Goal: Information Seeking & Learning: Learn about a topic

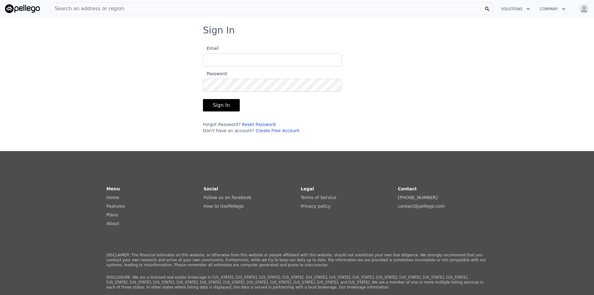
type input "[EMAIL_ADDRESS][DOMAIN_NAME]"
click at [221, 106] on button "Sign In" at bounding box center [221, 105] width 37 height 12
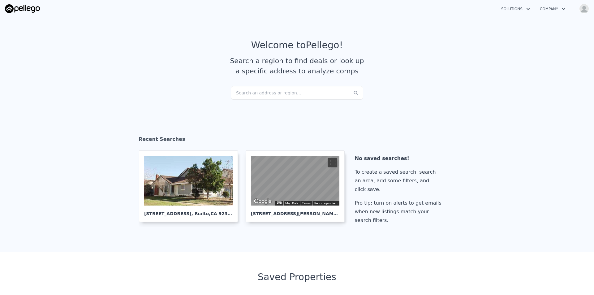
click at [286, 87] on div "Search an address or region..." at bounding box center [297, 93] width 132 height 14
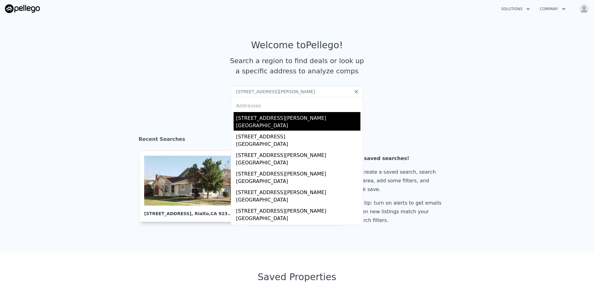
type input "[STREET_ADDRESS][PERSON_NAME]"
click at [269, 119] on div "[STREET_ADDRESS][PERSON_NAME]" at bounding box center [298, 117] width 124 height 10
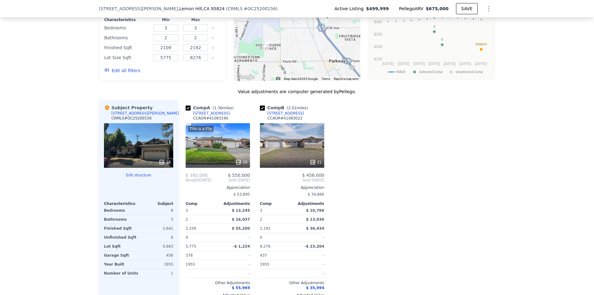
scroll to position [710, 0]
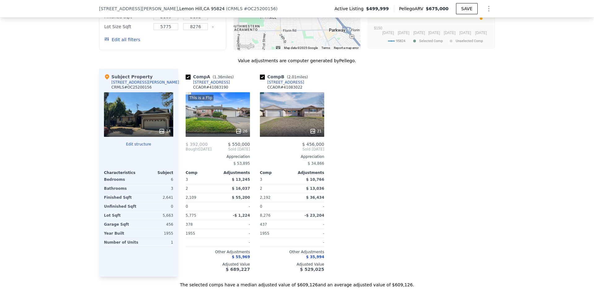
drag, startPoint x: 380, startPoint y: 184, endPoint x: 380, endPoint y: 180, distance: 3.4
click at [297, 120] on div "21" at bounding box center [292, 114] width 64 height 45
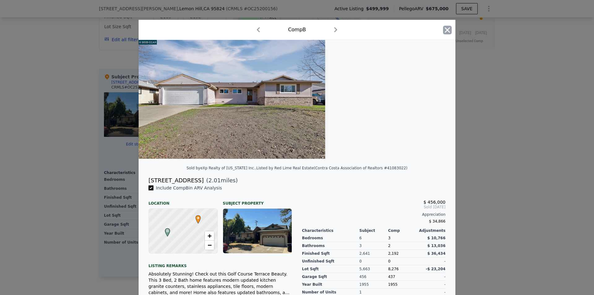
click at [445, 33] on icon "button" at bounding box center [447, 30] width 9 height 9
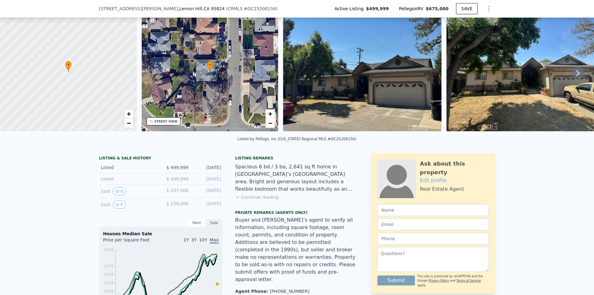
scroll to position [31, 0]
